Goal: Find contact information: Find contact information

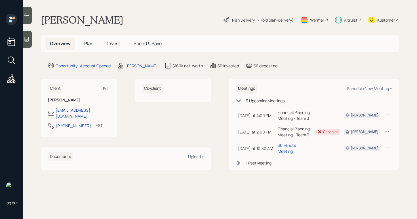
click at [250, 20] on div "Plan Delivery" at bounding box center [243, 20] width 23 height 6
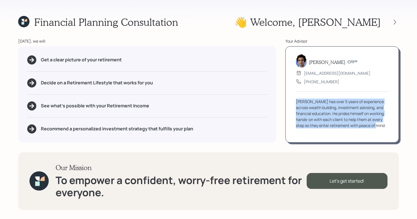
drag, startPoint x: 295, startPoint y: 100, endPoint x: 386, endPoint y: 133, distance: 96.6
click at [386, 133] on div "[PERSON_NAME] CFP® [EMAIL_ADDRESS][DOMAIN_NAME] [PHONE_NUMBER] [PERSON_NAME] ha…" at bounding box center [341, 94] width 113 height 96
copy div "[PERSON_NAME] has over 5 years of experience across wealth building, investment…"
